Goal: Information Seeking & Learning: Learn about a topic

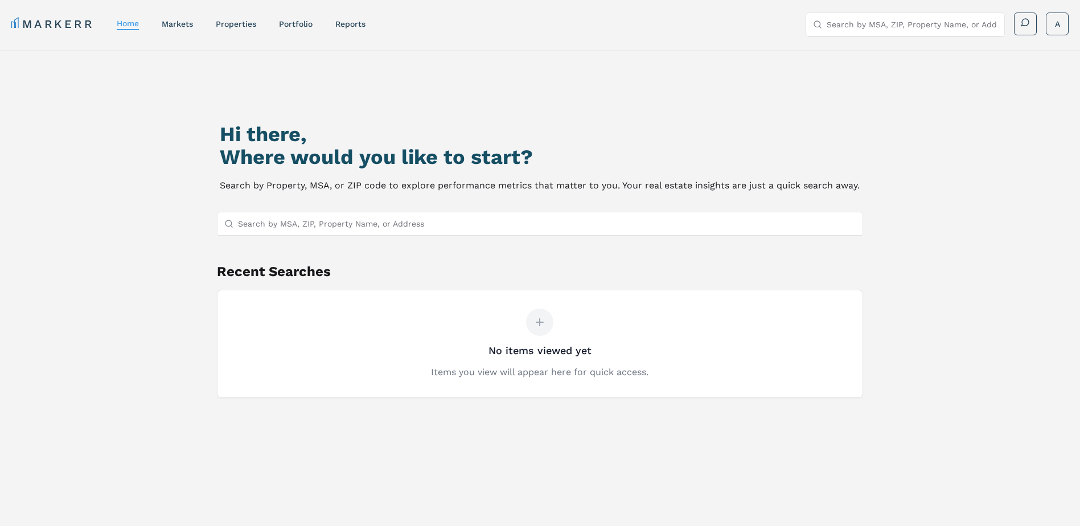
click at [296, 226] on input "Search by MSA, ZIP, Property Name, or Address" at bounding box center [547, 223] width 618 height 23
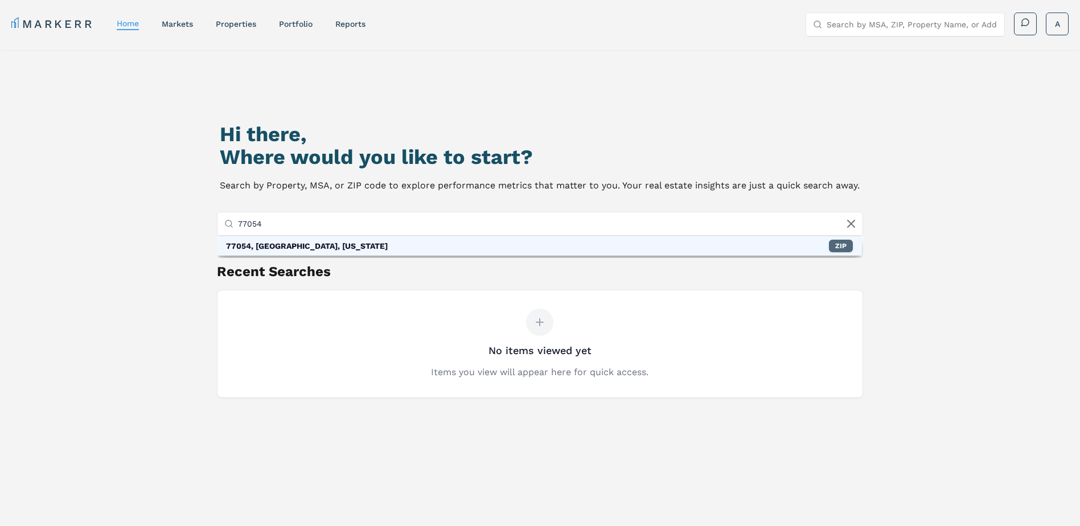
type input "77054"
click at [830, 246] on div "ZIP" at bounding box center [841, 246] width 24 height 13
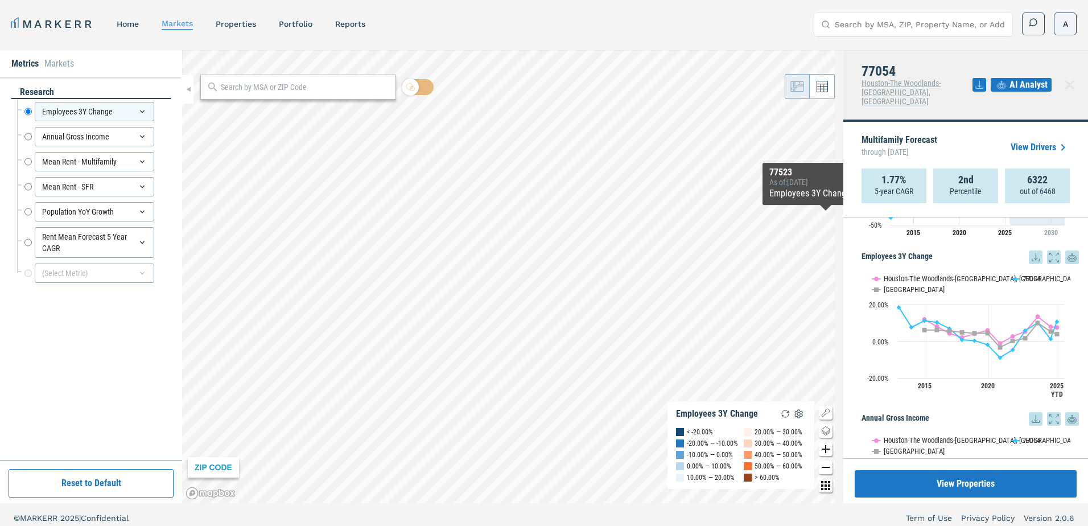
click at [1061, 20] on html "MARKERR home markets properties Portfolio reports Search by MSA, ZIP, Property …" at bounding box center [544, 266] width 1088 height 533
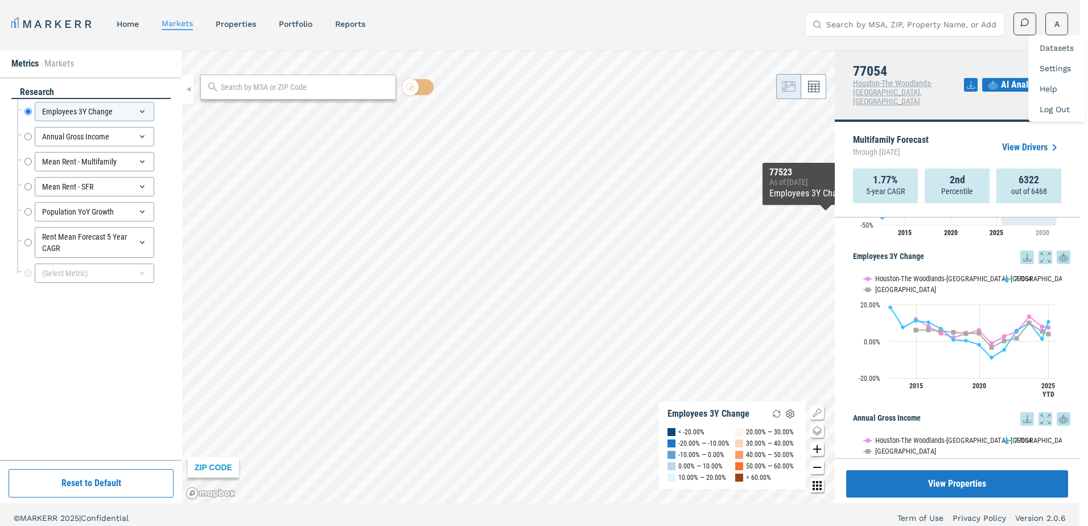
click at [1056, 65] on link "Settings" at bounding box center [1055, 68] width 31 height 9
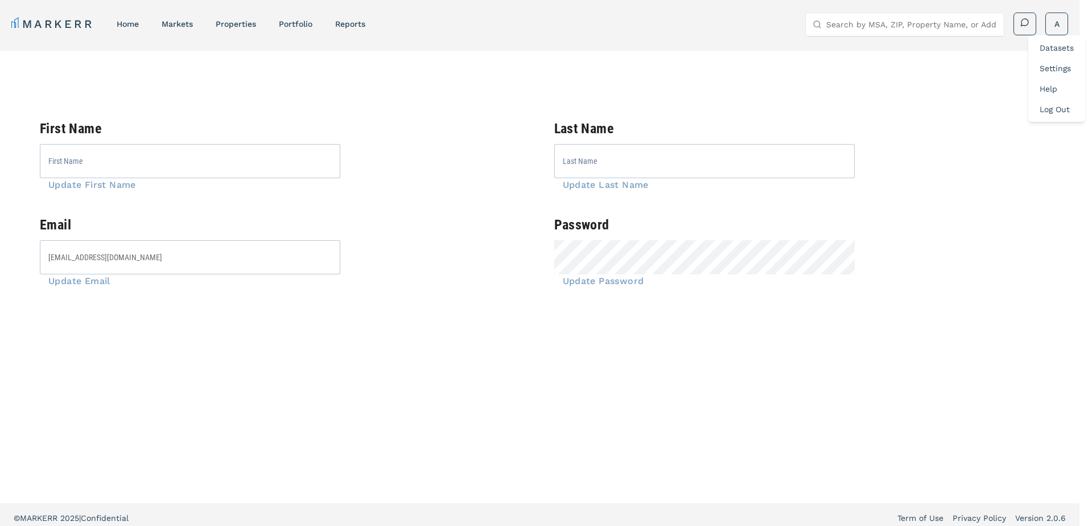
click at [614, 249] on html "MARKERR home markets properties Portfolio reports Search by MSA, ZIP, Property …" at bounding box center [544, 266] width 1088 height 533
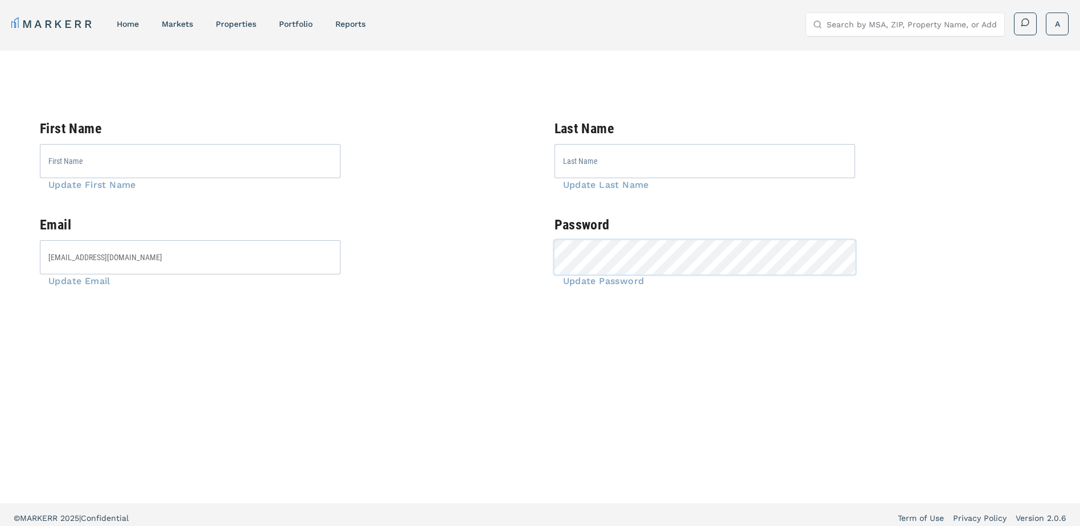
drag, startPoint x: 614, startPoint y: 249, endPoint x: 380, endPoint y: 227, distance: 235.5
click at [380, 226] on div "First Name Update First Name Last Name Update Last Name Email aspire@berkshirer…" at bounding box center [540, 220] width 1000 height 192
click at [602, 284] on span "Update Password" at bounding box center [599, 280] width 90 height 11
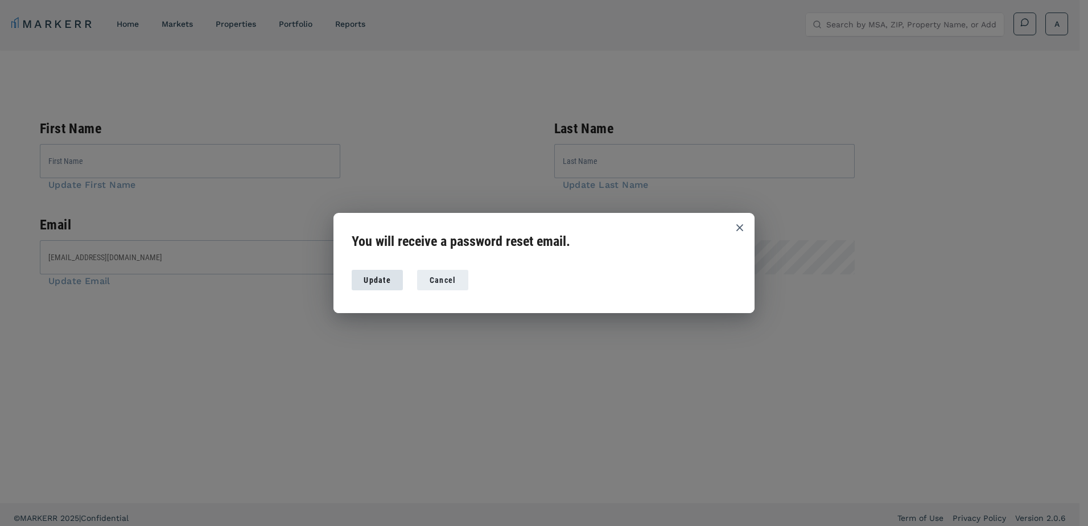
click at [382, 276] on div "Update" at bounding box center [377, 280] width 33 height 12
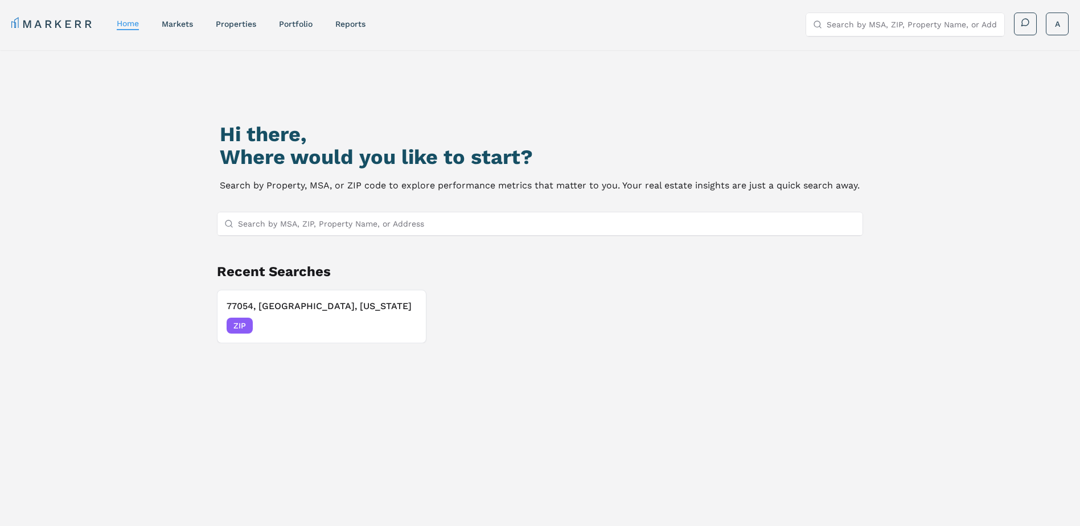
click at [376, 229] on input "Search by MSA, ZIP, Property Name, or Address" at bounding box center [547, 223] width 618 height 23
click at [312, 226] on input "Search by MSA, ZIP, Property Name, or Address" at bounding box center [547, 223] width 618 height 23
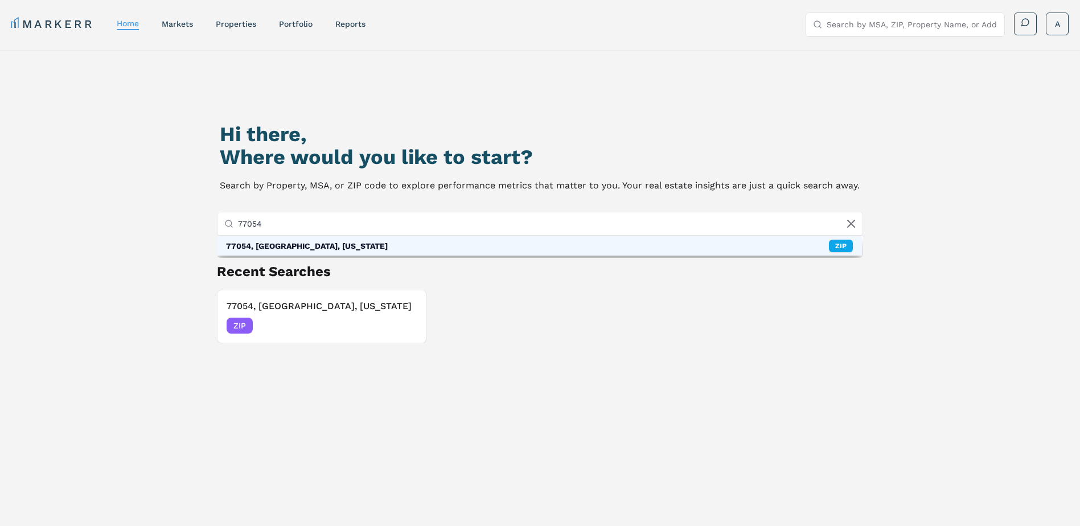
type input "77054"
click at [310, 245] on div "77054, [GEOGRAPHIC_DATA], [US_STATE]" at bounding box center [307, 245] width 162 height 11
